Goal: Task Accomplishment & Management: Complete application form

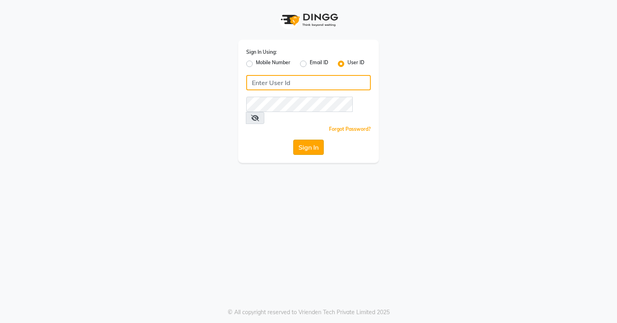
type input "azonesalon"
click at [311, 140] on button "Sign In" at bounding box center [308, 147] width 31 height 15
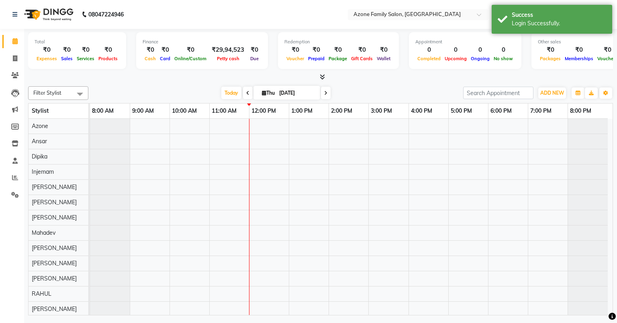
select select "en"
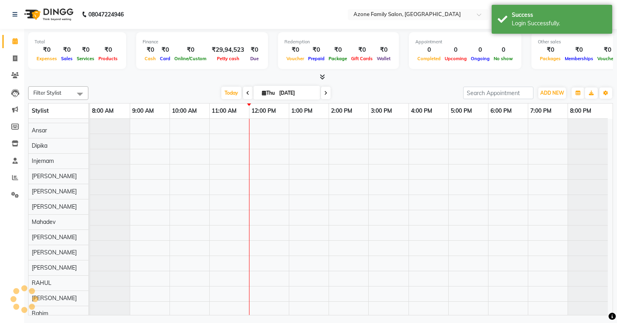
scroll to position [11, 0]
click at [13, 57] on icon at bounding box center [15, 58] width 4 height 6
select select "service"
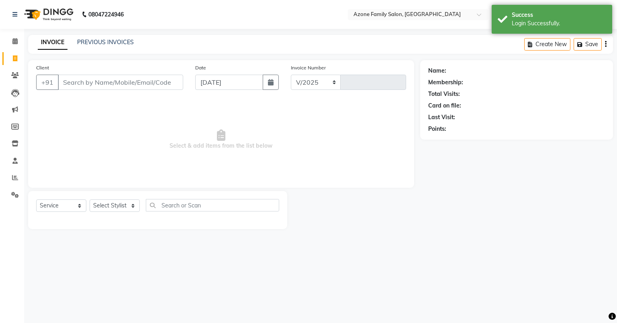
select select "5098"
type input "1421"
click at [103, 84] on input "Client" at bounding box center [120, 82] width 125 height 15
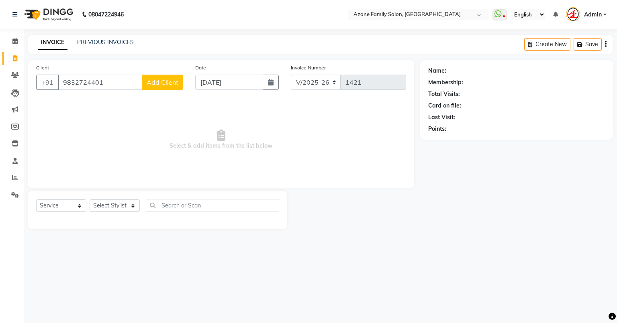
type input "9832724401"
click at [166, 86] on span "Add Client" at bounding box center [163, 82] width 32 height 8
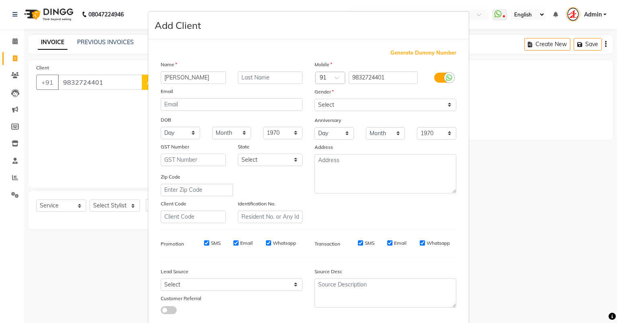
type input "[PERSON_NAME]"
click at [249, 80] on input "text" at bounding box center [270, 78] width 65 height 12
type input "S"
type input "Das"
click at [347, 104] on select "Select Male Female Other Prefer Not To Say" at bounding box center [386, 105] width 142 height 12
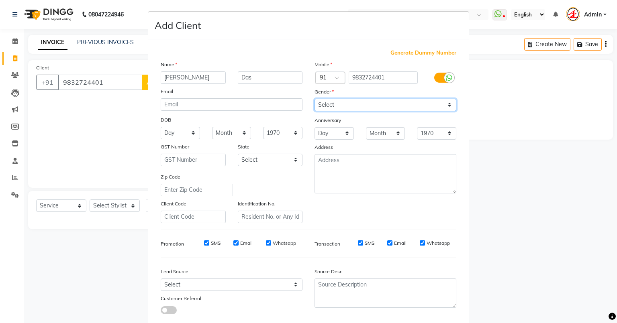
select select "male"
click at [315, 99] on select "Select Male Female Other Prefer Not To Say" at bounding box center [386, 105] width 142 height 12
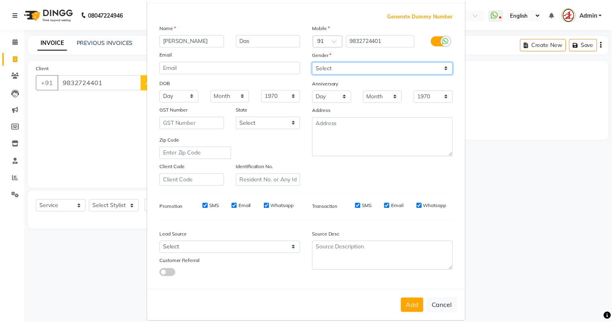
scroll to position [51, 0]
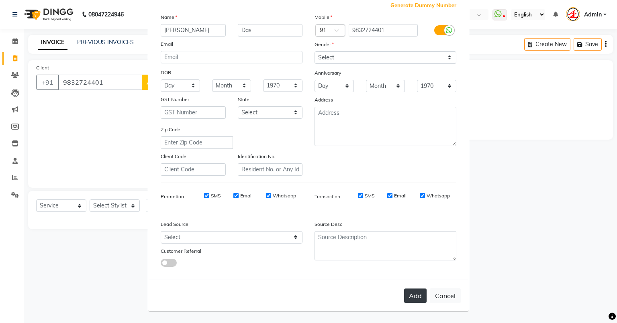
click at [417, 298] on button "Add" at bounding box center [415, 296] width 22 height 14
select select
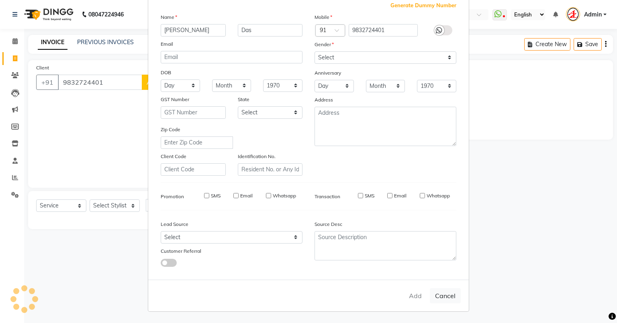
select select
checkbox input "false"
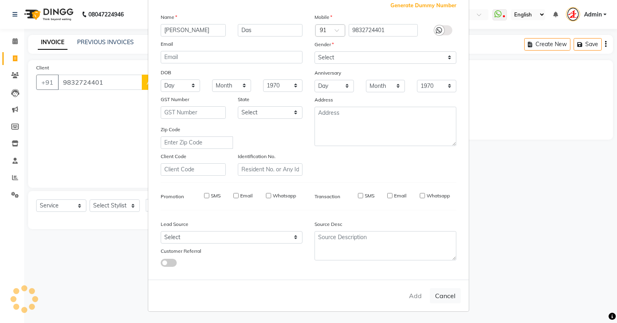
checkbox input "false"
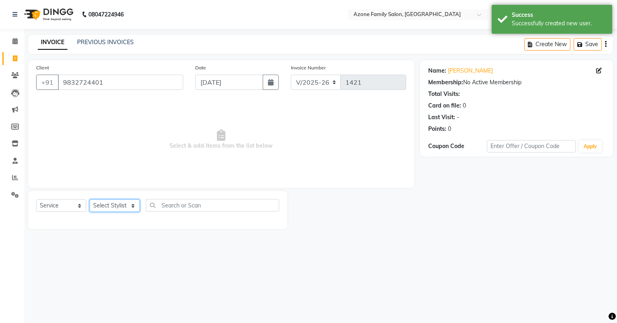
click at [109, 207] on select "Select Stylist [PERSON_NAME] [PERSON_NAME] [PERSON_NAME] [PERSON_NAME] Injemam …" at bounding box center [115, 206] width 50 height 12
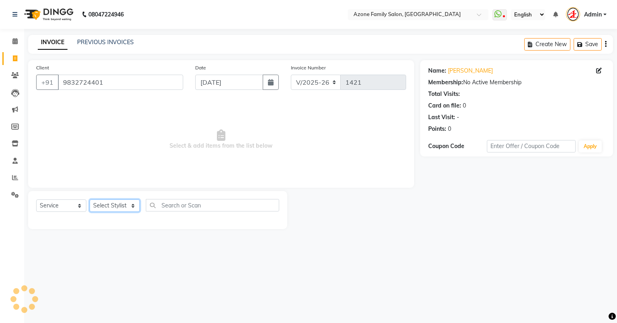
select select "75775"
click at [90, 200] on select "Select Stylist [PERSON_NAME] [PERSON_NAME] [PERSON_NAME] [PERSON_NAME] Injemam …" at bounding box center [115, 206] width 50 height 12
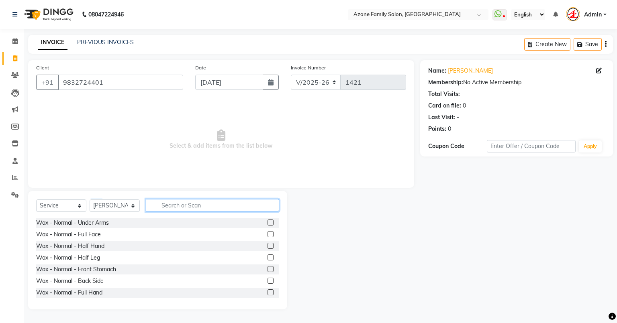
click at [170, 203] on input "text" at bounding box center [212, 205] width 133 height 12
click at [183, 207] on input "text" at bounding box center [212, 205] width 133 height 12
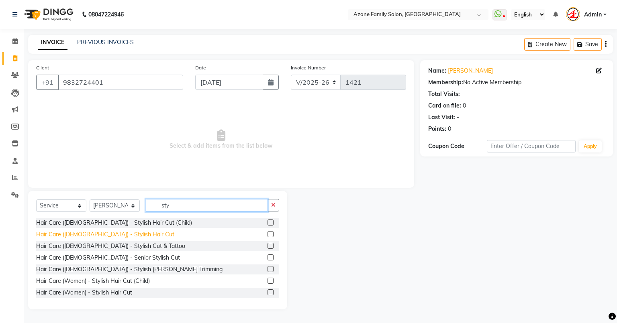
type input "sty"
click at [106, 236] on div "Hair Care ([DEMOGRAPHIC_DATA]) - Stylish Hair Cut" at bounding box center [105, 235] width 138 height 8
checkbox input "false"
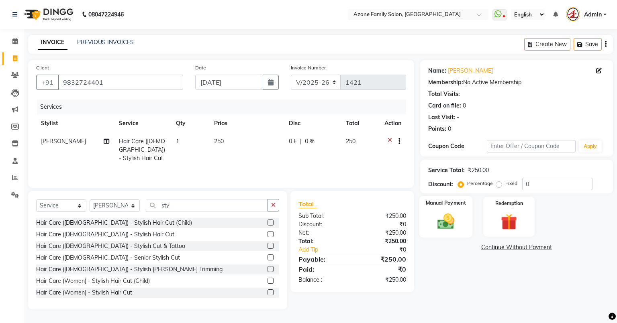
click at [447, 205] on label "Manual Payment" at bounding box center [446, 203] width 40 height 8
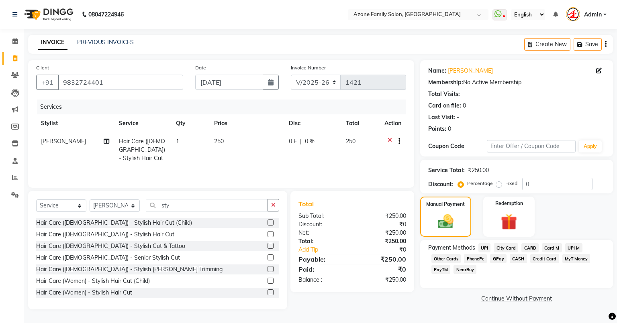
click at [519, 260] on span "CASH" at bounding box center [518, 258] width 17 height 9
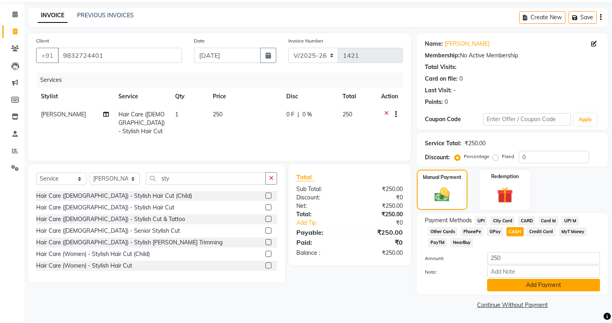
click at [521, 288] on button "Add Payment" at bounding box center [543, 285] width 113 height 12
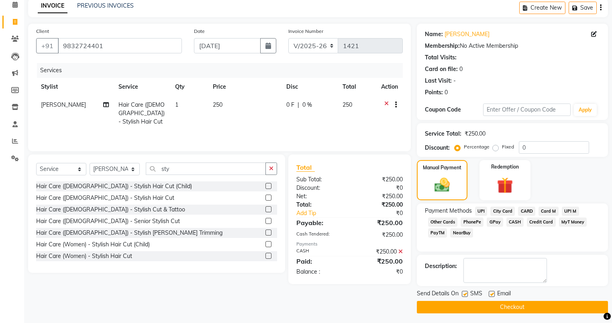
scroll to position [39, 0]
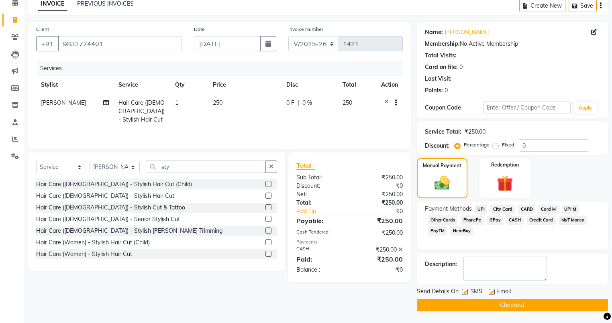
click at [504, 305] on button "Checkout" at bounding box center [512, 305] width 191 height 12
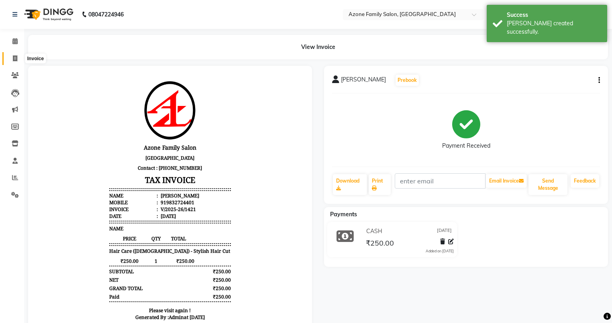
click at [14, 58] on icon at bounding box center [15, 58] width 4 height 6
select select "service"
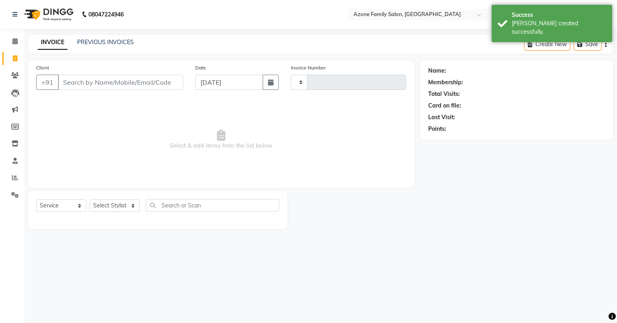
type input "1422"
select select "5098"
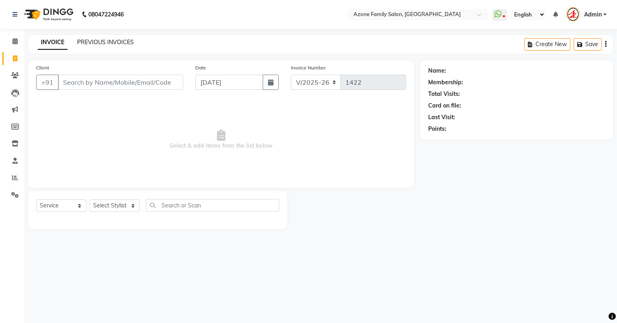
click at [112, 41] on link "PREVIOUS INVOICES" at bounding box center [105, 42] width 57 height 7
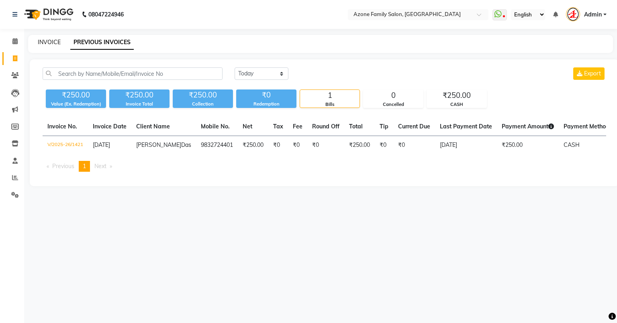
click at [48, 41] on link "INVOICE" at bounding box center [49, 42] width 23 height 7
select select "5098"
select select "service"
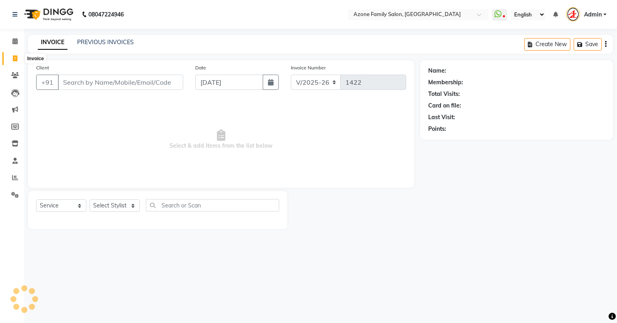
click at [18, 57] on span at bounding box center [15, 58] width 14 height 9
select select "service"
type input "1422"
select select "5098"
click at [84, 82] on input "Client" at bounding box center [120, 82] width 125 height 15
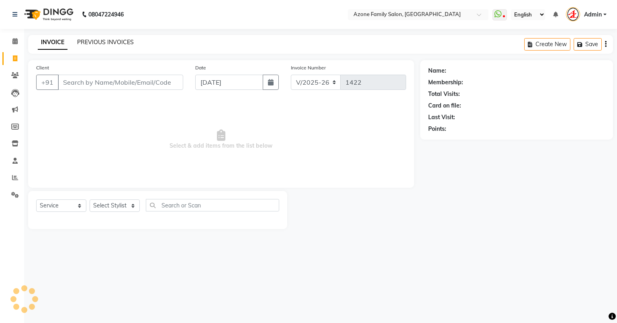
click at [99, 44] on link "PREVIOUS INVOICES" at bounding box center [105, 42] width 57 height 7
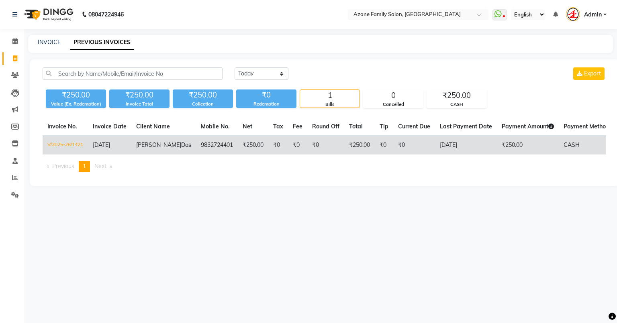
click at [156, 151] on td "Sujay Das" at bounding box center [163, 145] width 65 height 19
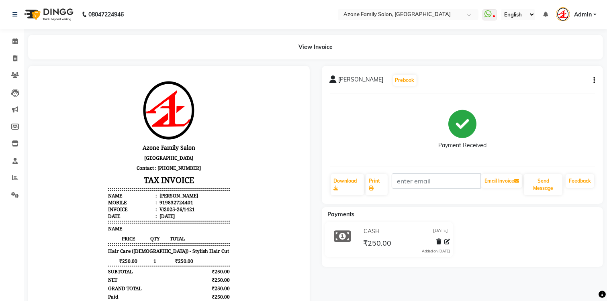
click at [594, 80] on icon "button" at bounding box center [594, 80] width 2 height 0
click at [536, 88] on div "Edit Invoice" at bounding box center [553, 91] width 55 height 10
select select "service"
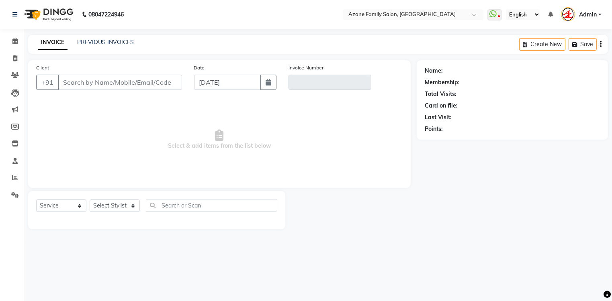
type input "9832724401"
type input "V/2025-26/1421"
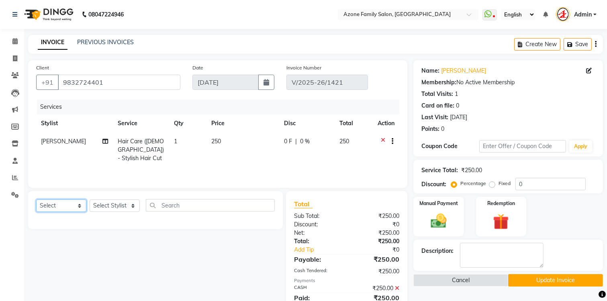
click at [68, 203] on select "Select Service Product Membership Package Voucher Prepaid Gift Card" at bounding box center [61, 206] width 50 height 12
select select "service"
click at [36, 200] on select "Select Service Product Membership Package Voucher Prepaid Gift Card" at bounding box center [61, 206] width 50 height 12
click at [116, 206] on select "Select Stylist [PERSON_NAME] [PERSON_NAME] [PERSON_NAME] [PERSON_NAME] Injemam …" at bounding box center [115, 206] width 50 height 12
select select "32111"
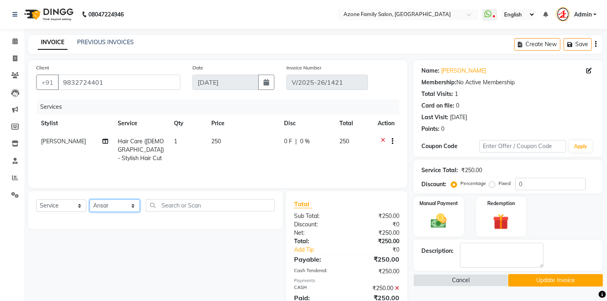
click at [90, 200] on select "Select Stylist [PERSON_NAME] [PERSON_NAME] [PERSON_NAME] [PERSON_NAME] Injemam …" at bounding box center [115, 206] width 50 height 12
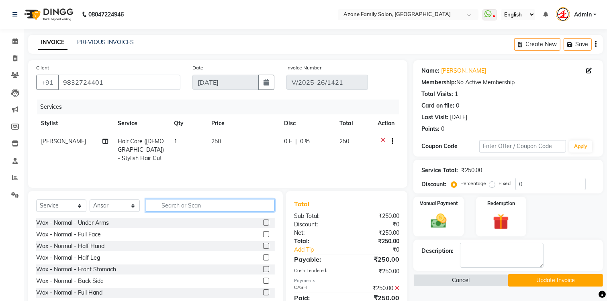
click at [206, 206] on input "text" at bounding box center [210, 205] width 129 height 12
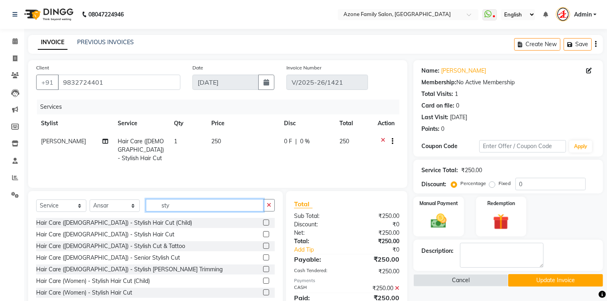
type input "sty"
click at [275, 209] on div "Select Service Product Membership Package Voucher Prepaid Gift Card Select Styl…" at bounding box center [155, 250] width 255 height 118
click at [268, 204] on icon "button" at bounding box center [269, 205] width 4 height 6
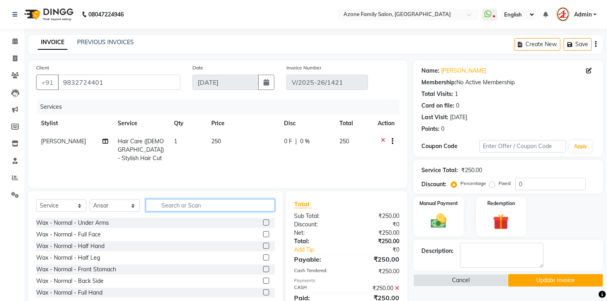
click at [239, 206] on input "text" at bounding box center [210, 205] width 129 height 12
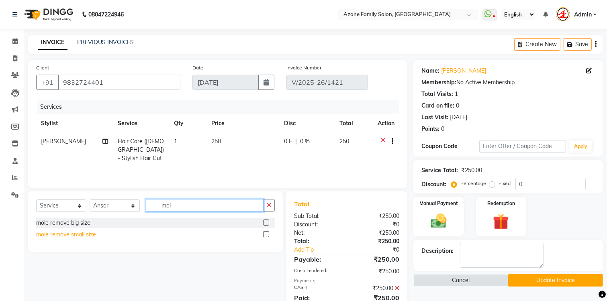
type input "mol"
click at [85, 235] on div "mole remove small size" at bounding box center [66, 235] width 60 height 8
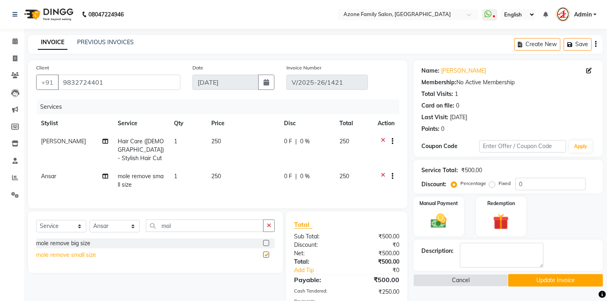
checkbox input "false"
click at [80, 242] on div "mole remove big size" at bounding box center [63, 243] width 54 height 8
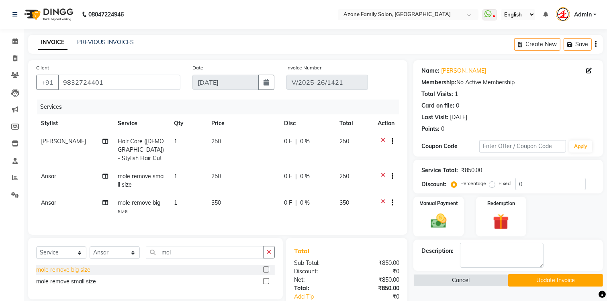
click at [79, 268] on div "mole remove big size" at bounding box center [63, 270] width 54 height 8
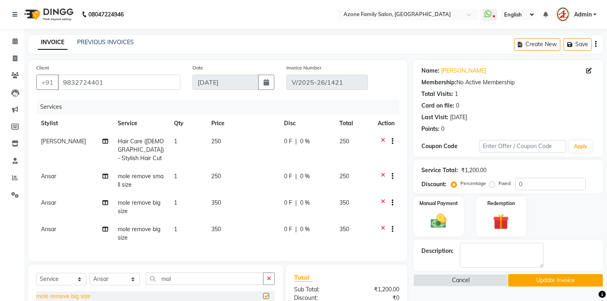
checkbox input "false"
click at [382, 225] on icon at bounding box center [383, 230] width 4 height 10
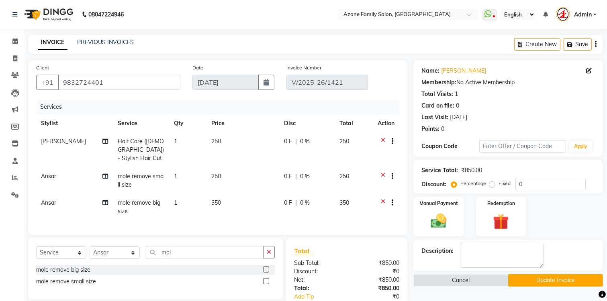
click at [382, 199] on icon at bounding box center [383, 204] width 4 height 10
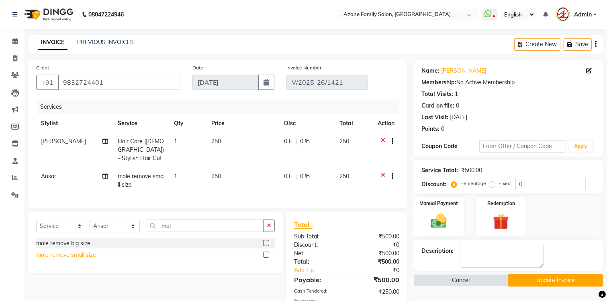
click at [84, 252] on div "mole remove small size" at bounding box center [66, 255] width 60 height 8
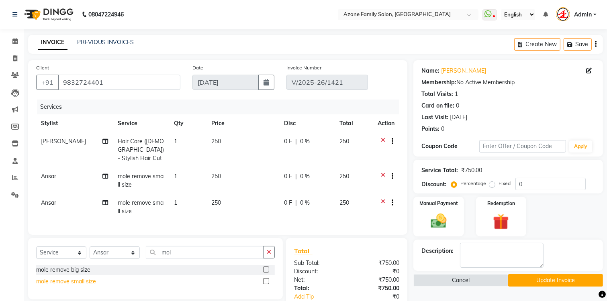
click at [74, 278] on div "mole remove small size" at bounding box center [66, 282] width 60 height 8
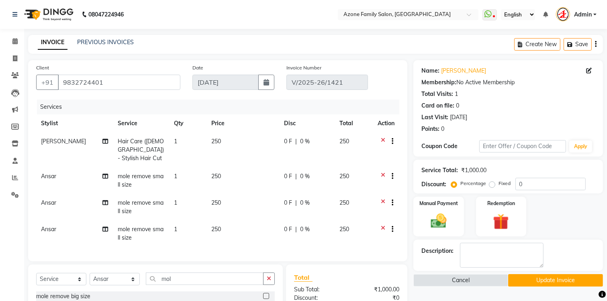
checkbox input "false"
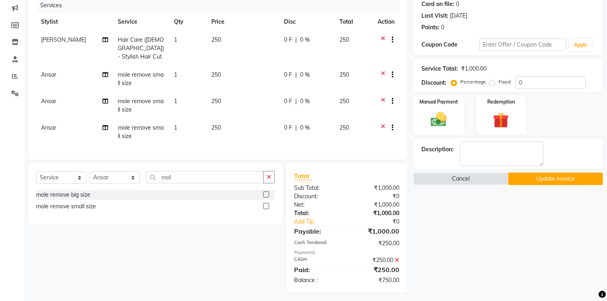
click at [225, 122] on td "250" at bounding box center [242, 132] width 73 height 27
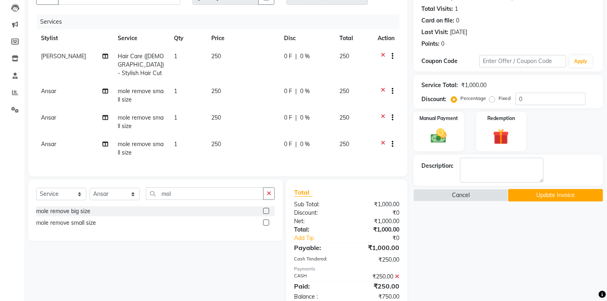
select select "32111"
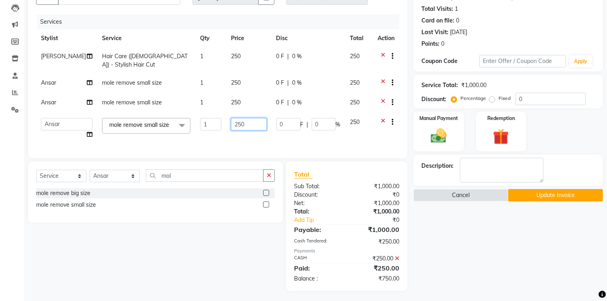
drag, startPoint x: 243, startPoint y: 118, endPoint x: 224, endPoint y: 116, distance: 19.8
click at [231, 118] on input "250" at bounding box center [249, 124] width 36 height 12
type input "150"
click at [226, 133] on td "150" at bounding box center [248, 128] width 45 height 31
select select "32111"
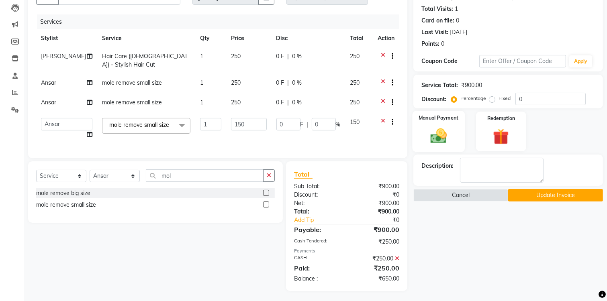
click at [438, 130] on img at bounding box center [438, 136] width 27 height 19
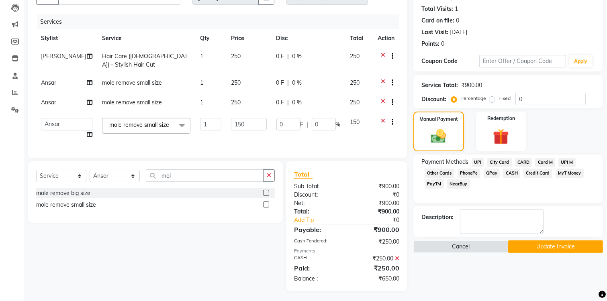
click at [398, 256] on icon at bounding box center [397, 259] width 4 height 6
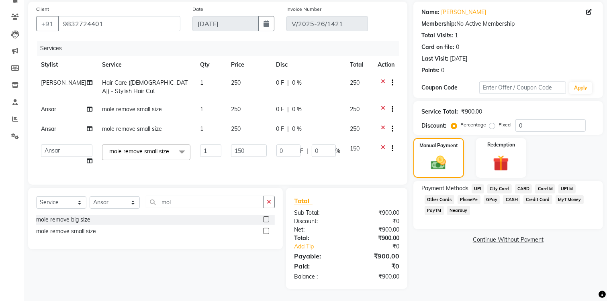
scroll to position [57, 0]
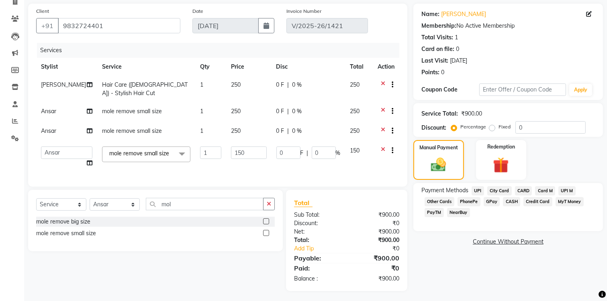
click at [509, 198] on span "CASH" at bounding box center [511, 201] width 17 height 9
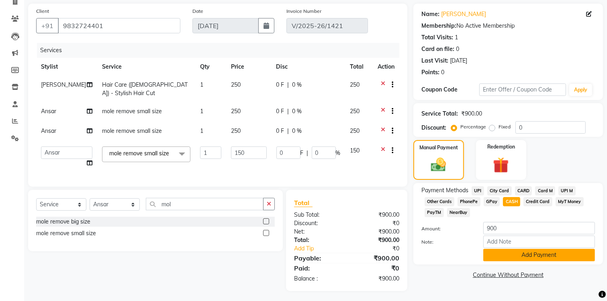
click at [498, 253] on button "Add Payment" at bounding box center [539, 255] width 112 height 12
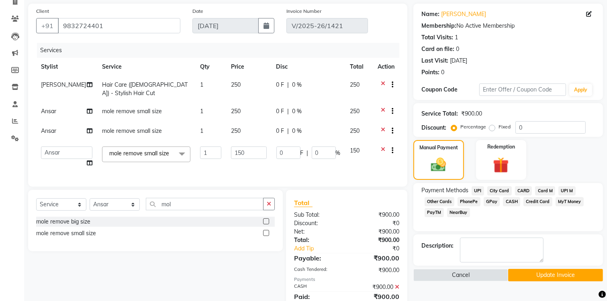
click at [527, 269] on button "Update Invoice" at bounding box center [555, 275] width 95 height 12
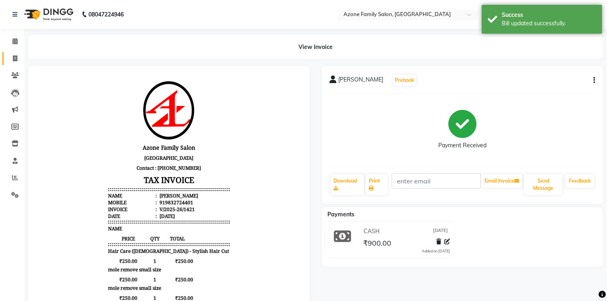
click at [16, 59] on icon at bounding box center [15, 58] width 4 height 6
select select "service"
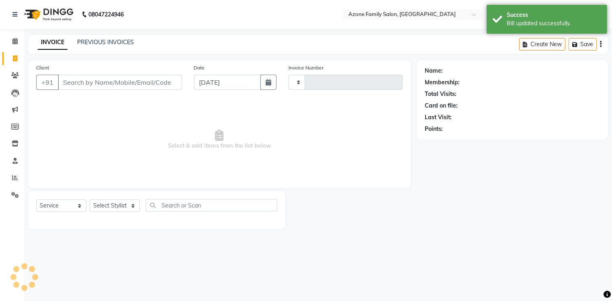
type input "1422"
select select "5098"
click at [102, 84] on input "Client" at bounding box center [120, 82] width 124 height 15
click at [107, 41] on link "PREVIOUS INVOICES" at bounding box center [105, 42] width 57 height 7
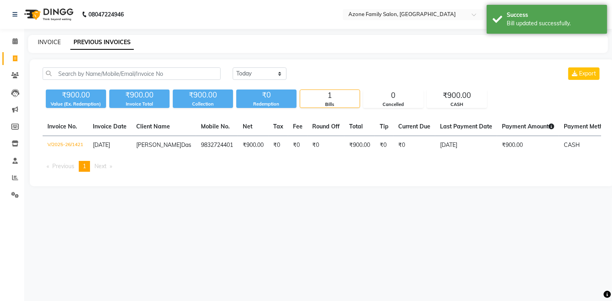
click at [51, 40] on link "INVOICE" at bounding box center [49, 42] width 23 height 7
select select "service"
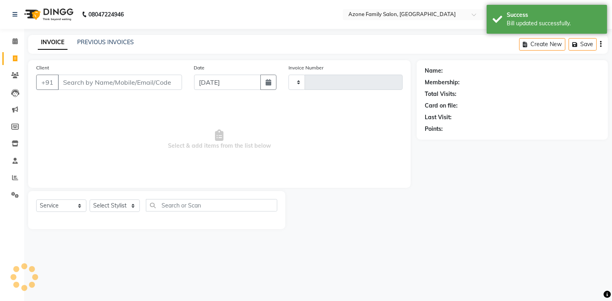
type input "1422"
select select "5098"
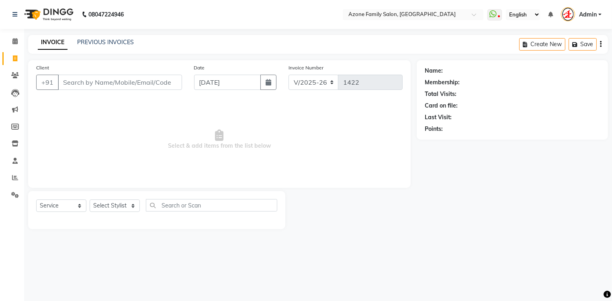
click at [103, 86] on input "Client" at bounding box center [120, 82] width 124 height 15
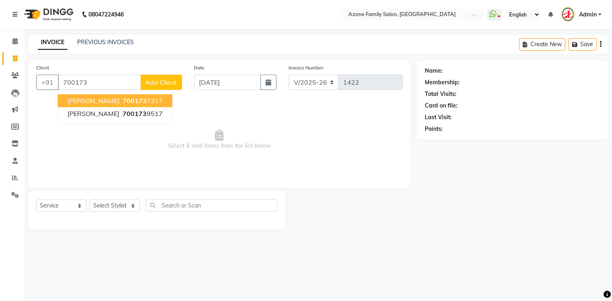
click at [136, 102] on span "700173" at bounding box center [135, 101] width 24 height 8
type input "7001737317"
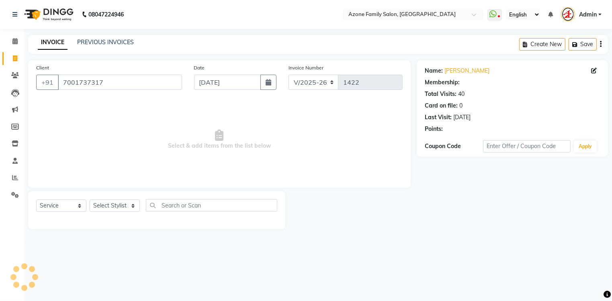
select select "1: Object"
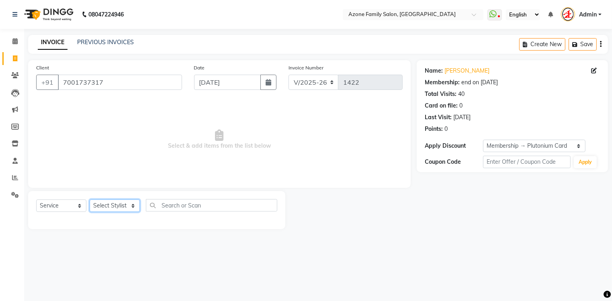
click at [116, 206] on select "Select Stylist [PERSON_NAME] [PERSON_NAME] [PERSON_NAME] [PERSON_NAME] Injemam …" at bounding box center [115, 206] width 50 height 12
select select "75776"
click at [90, 200] on select "Select Stylist [PERSON_NAME] [PERSON_NAME] [PERSON_NAME] [PERSON_NAME] Injemam …" at bounding box center [115, 206] width 50 height 12
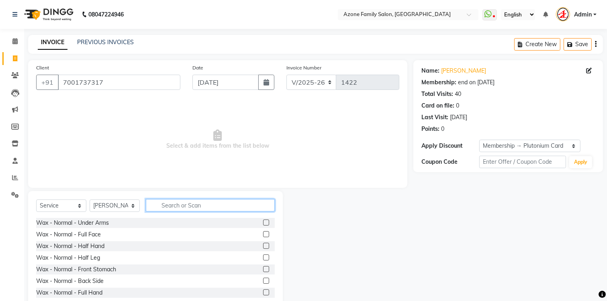
click at [172, 207] on input "text" at bounding box center [210, 205] width 129 height 12
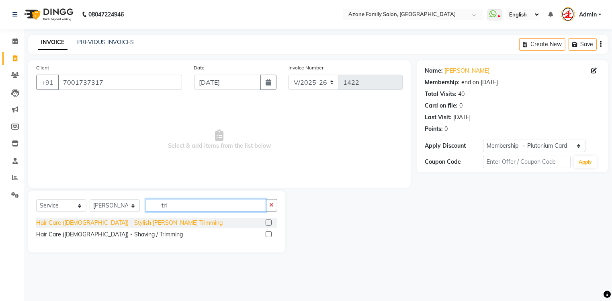
type input "tri"
click at [135, 221] on div "Hair Care ([DEMOGRAPHIC_DATA]) - Stylish [PERSON_NAME] Trimming" at bounding box center [129, 223] width 186 height 8
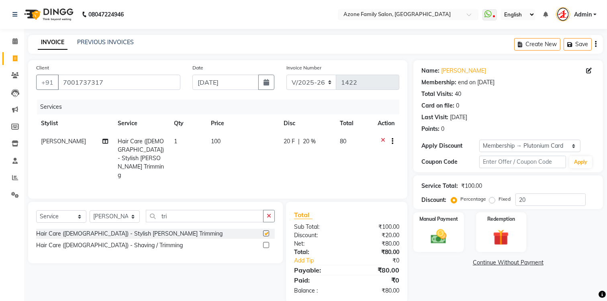
checkbox input "false"
click at [441, 219] on label "Manual Payment" at bounding box center [439, 219] width 40 height 8
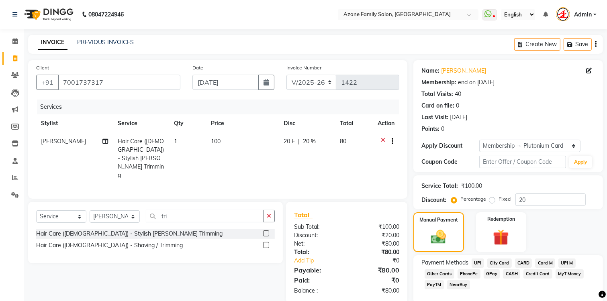
click at [317, 141] on div "20 F | 20 %" at bounding box center [307, 141] width 47 height 8
select select "75776"
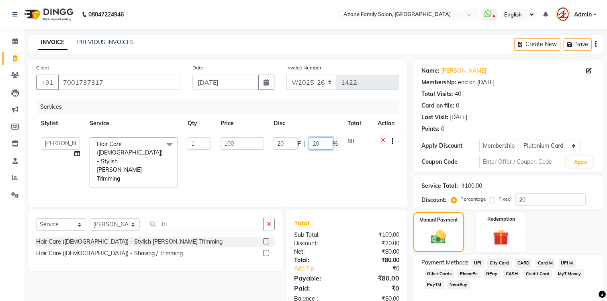
drag, startPoint x: 325, startPoint y: 145, endPoint x: 311, endPoint y: 144, distance: 14.1
click at [312, 144] on input "20" at bounding box center [321, 143] width 24 height 12
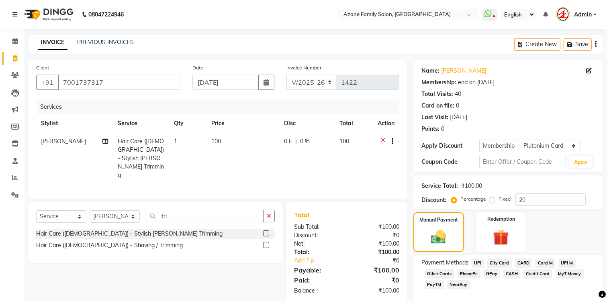
click at [315, 168] on div "Services Stylist Service Qty Price Disc Total Action [PERSON_NAME] Hair Care ([…" at bounding box center [217, 145] width 363 height 91
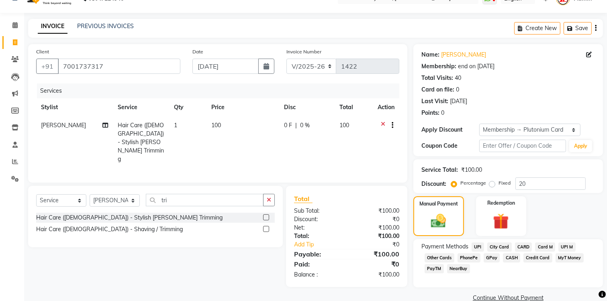
scroll to position [31, 0]
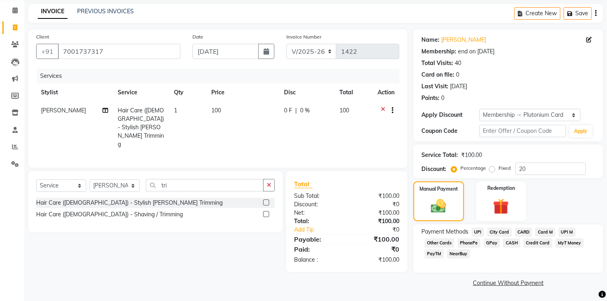
click at [476, 233] on span "UPI" at bounding box center [478, 232] width 12 height 9
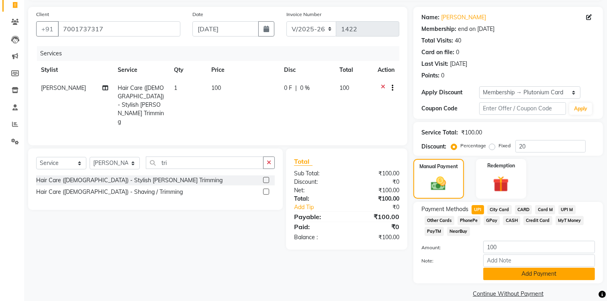
scroll to position [66, 0]
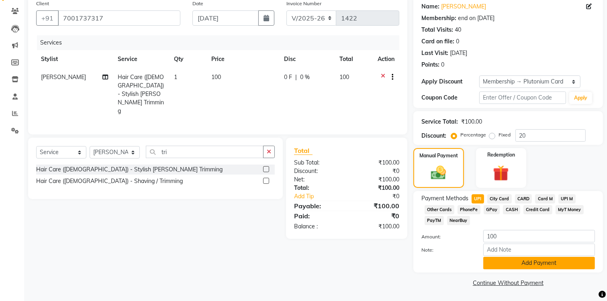
click at [499, 260] on button "Add Payment" at bounding box center [539, 263] width 112 height 12
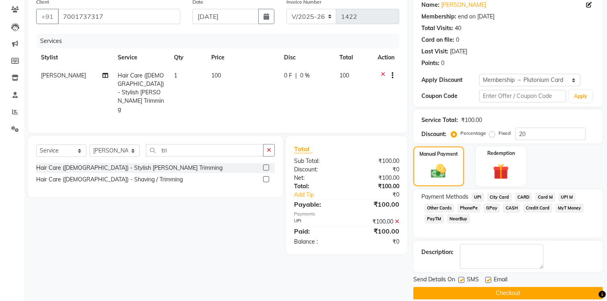
click at [477, 296] on button "Checkout" at bounding box center [508, 293] width 190 height 12
